Goal: Task Accomplishment & Management: Use online tool/utility

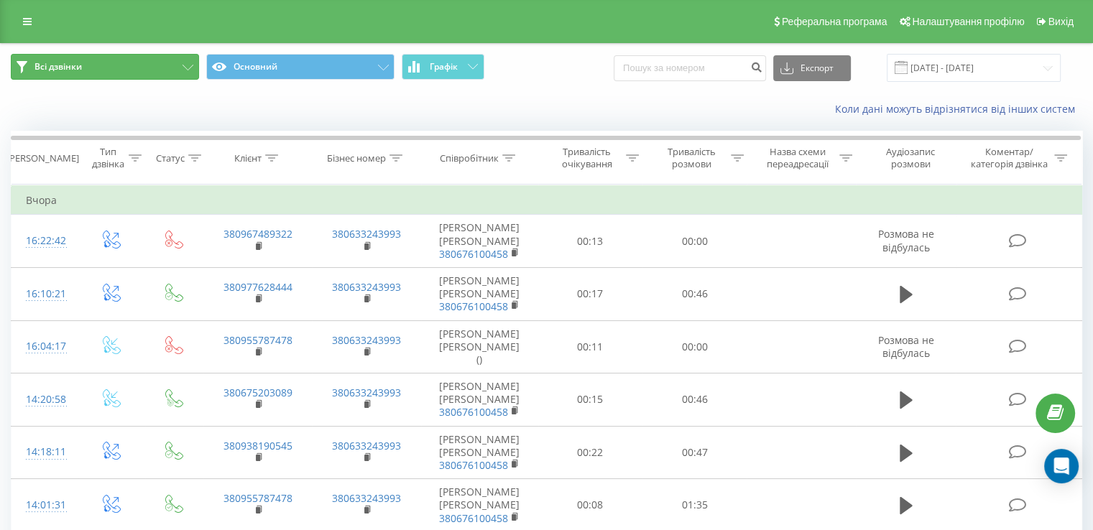
click at [96, 70] on button "Всі дзвінки" at bounding box center [105, 67] width 188 height 26
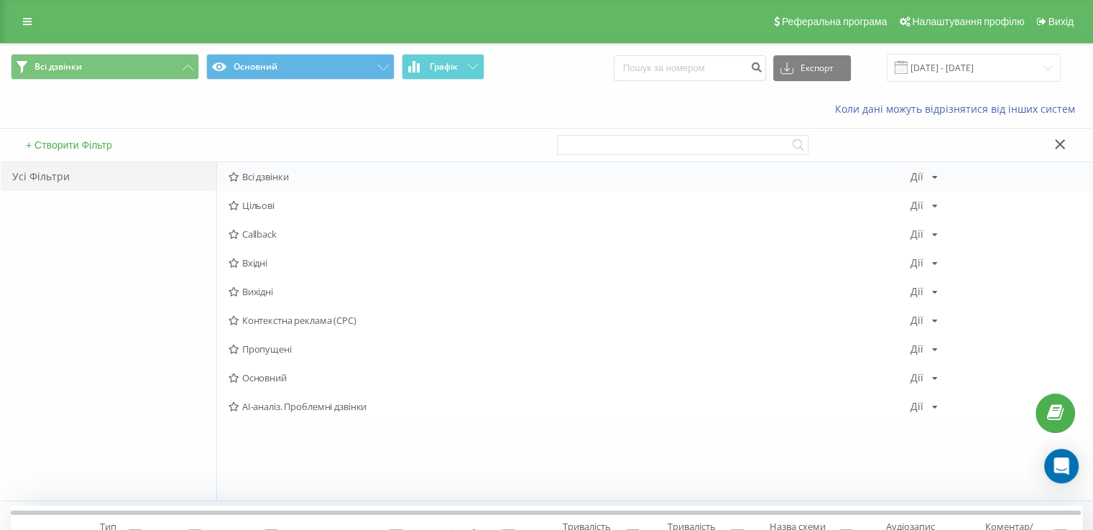
click at [277, 176] on span "Всі дзвінки" at bounding box center [569, 177] width 682 height 10
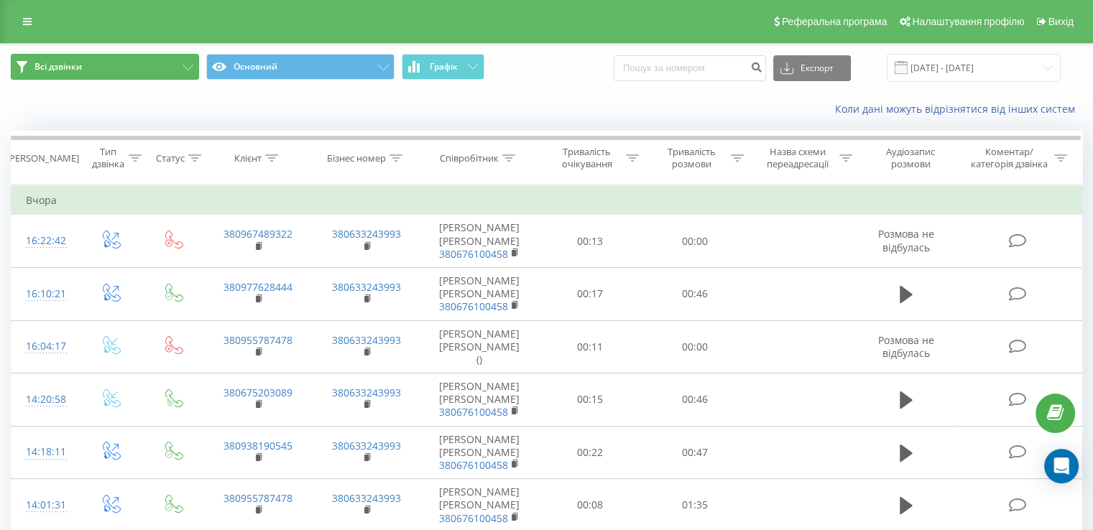
click at [189, 63] on button "Всі дзвінки" at bounding box center [105, 67] width 188 height 26
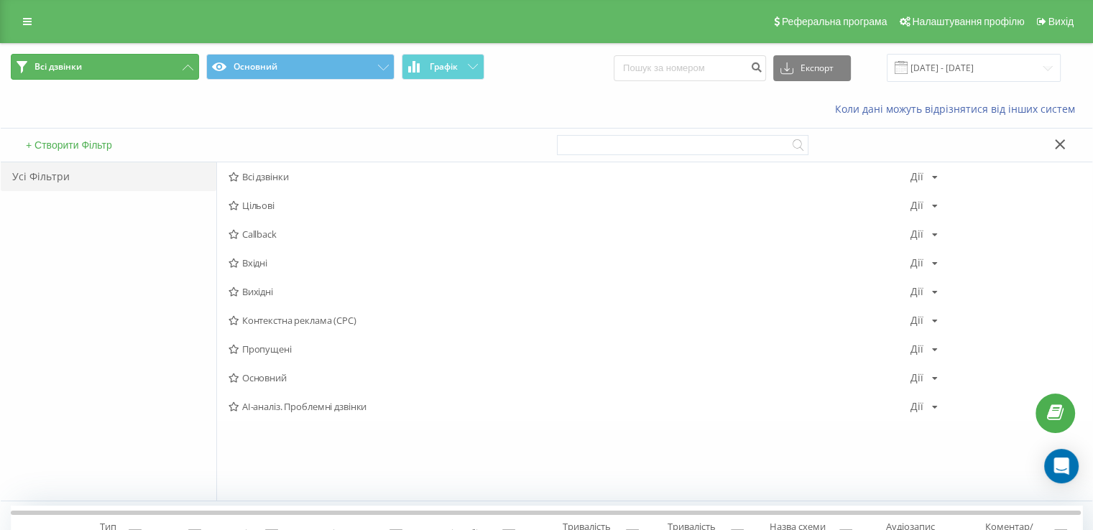
click at [186, 67] on icon at bounding box center [188, 68] width 11 height 6
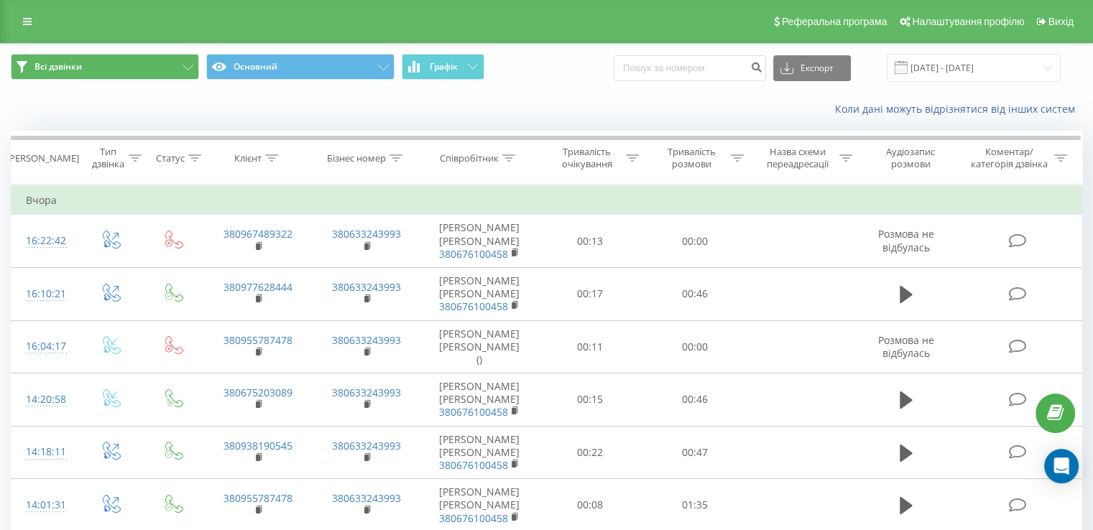
click at [32, 34] on div "Реферальна програма Налаштування профілю Вихід" at bounding box center [546, 21] width 1093 height 43
click at [23, 19] on icon at bounding box center [27, 22] width 9 height 10
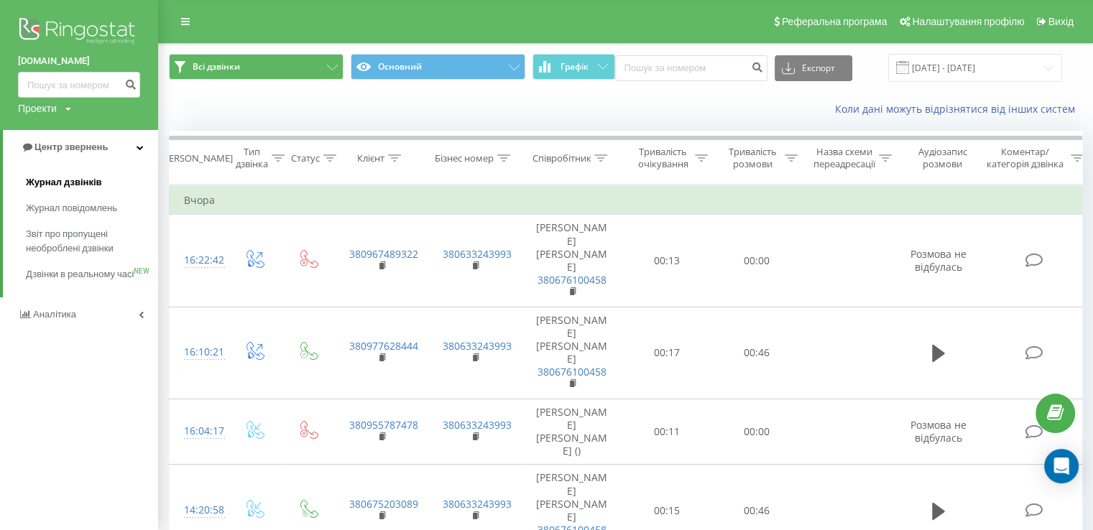
click at [88, 181] on span "Журнал дзвінків" at bounding box center [64, 182] width 76 height 14
